Goal: Information Seeking & Learning: Learn about a topic

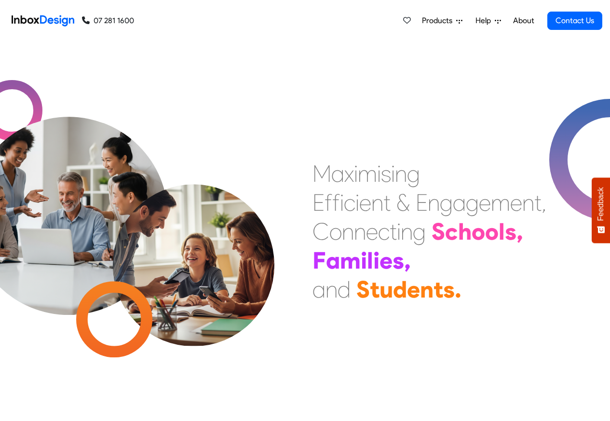
checkbox input "true"
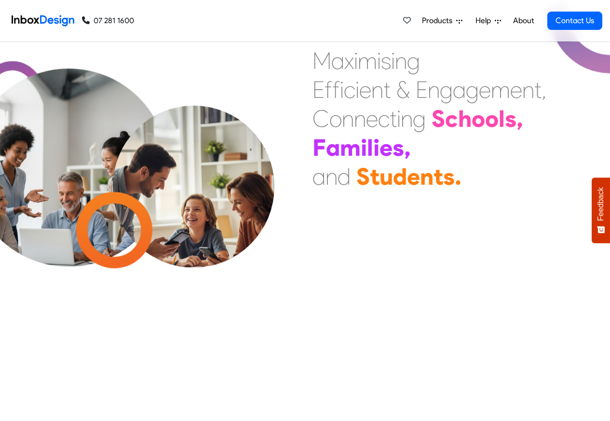
scroll to position [5760, 0]
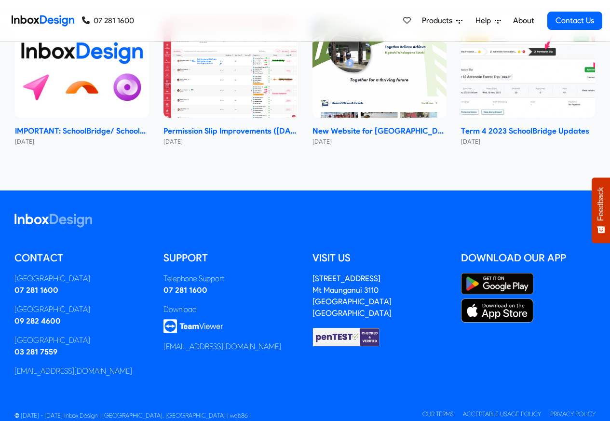
checkbox input "true"
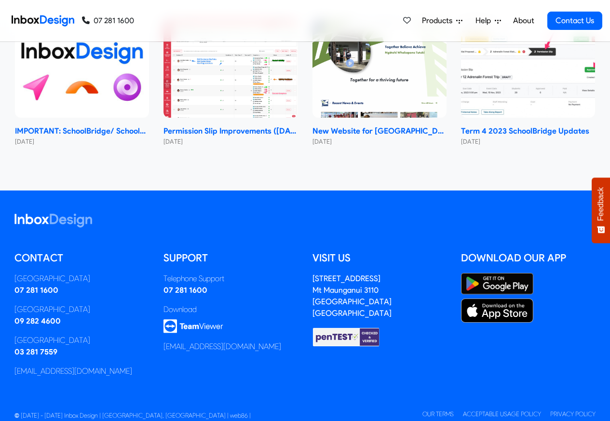
checkbox input "true"
click at [524, 21] on link "About" at bounding box center [524, 20] width 27 height 19
